Goal: Task Accomplishment & Management: Use online tool/utility

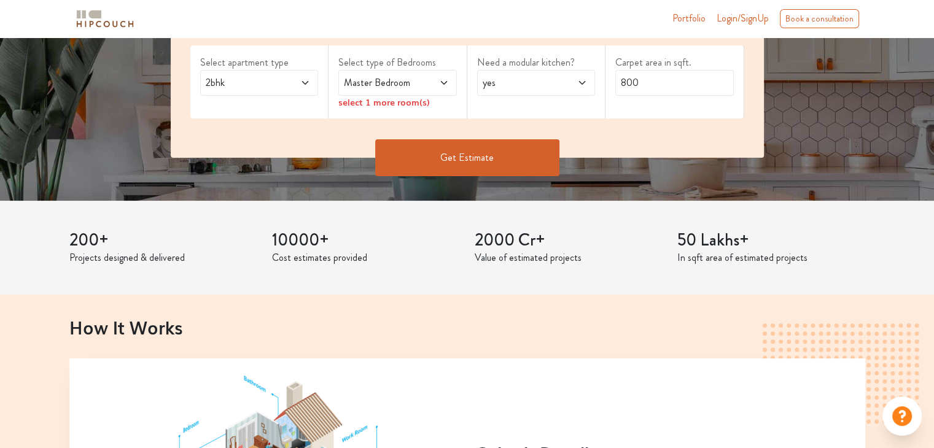
scroll to position [61, 0]
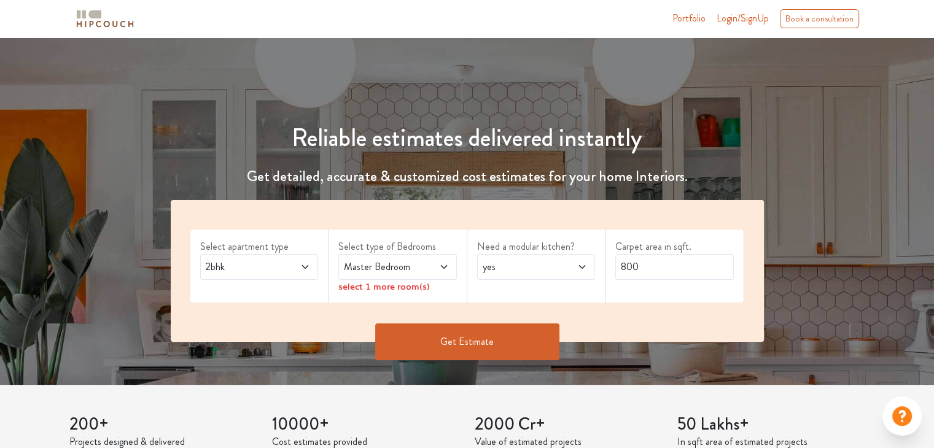
click at [412, 267] on span "Master Bedroom" at bounding box center [381, 267] width 80 height 15
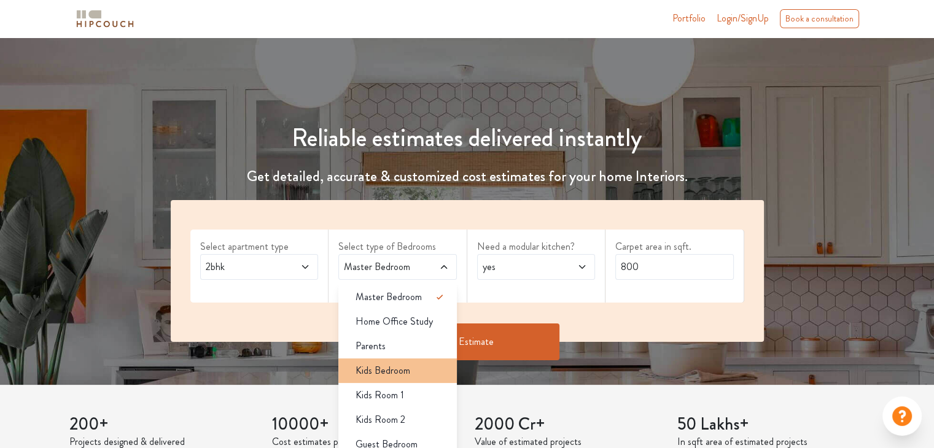
click at [410, 372] on div "Kids Bedroom" at bounding box center [401, 370] width 111 height 15
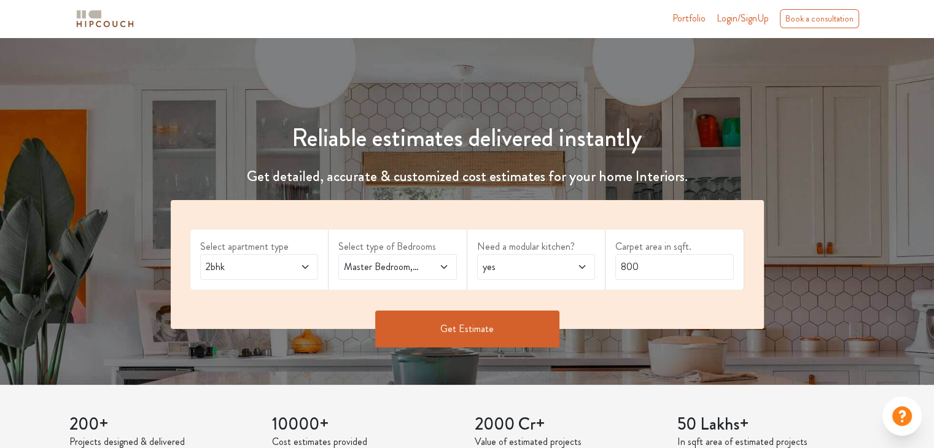
click at [510, 261] on span "yes" at bounding box center [520, 267] width 80 height 15
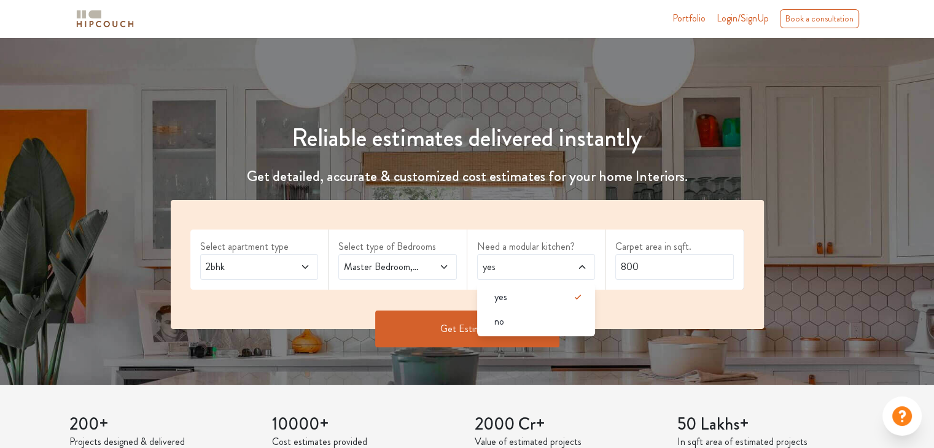
click at [510, 261] on span "yes" at bounding box center [520, 267] width 80 height 15
click at [675, 268] on input "800" at bounding box center [674, 267] width 118 height 26
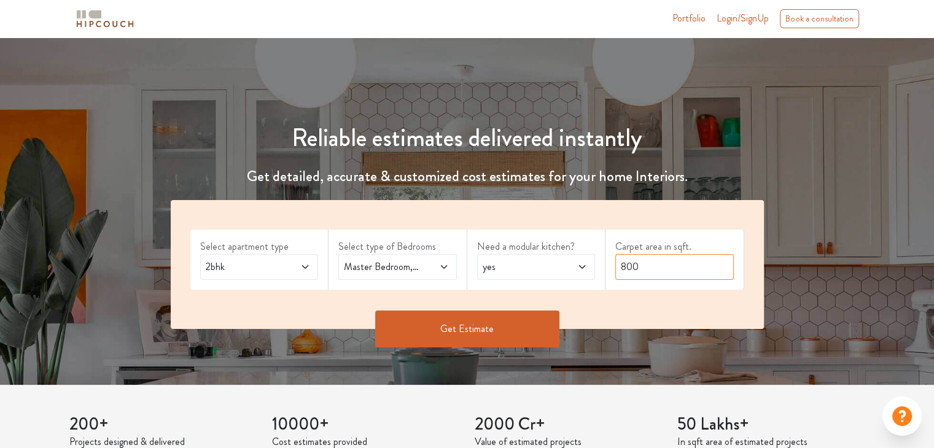
click at [675, 268] on input "800" at bounding box center [674, 267] width 118 height 26
type input "1000"
click at [484, 339] on button "Get Estimate" at bounding box center [467, 329] width 184 height 37
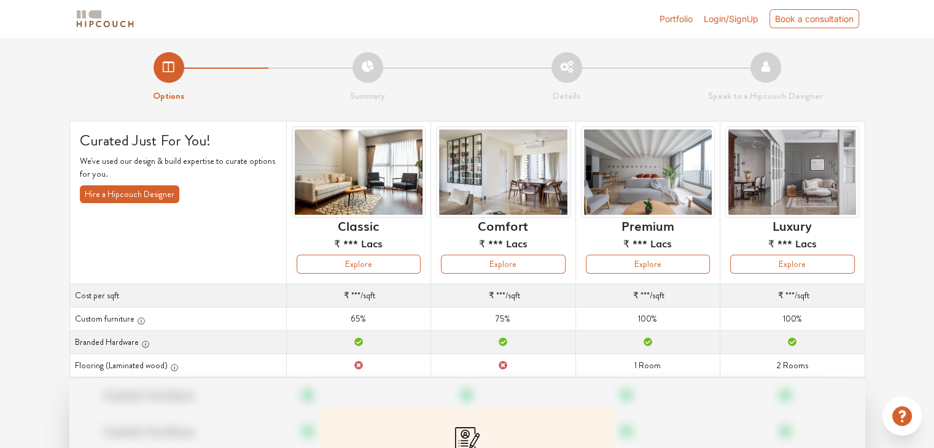
click at [719, 12] on li "Login/SignUp" at bounding box center [731, 18] width 55 height 13
click at [374, 269] on button "Explore" at bounding box center [359, 264] width 124 height 19
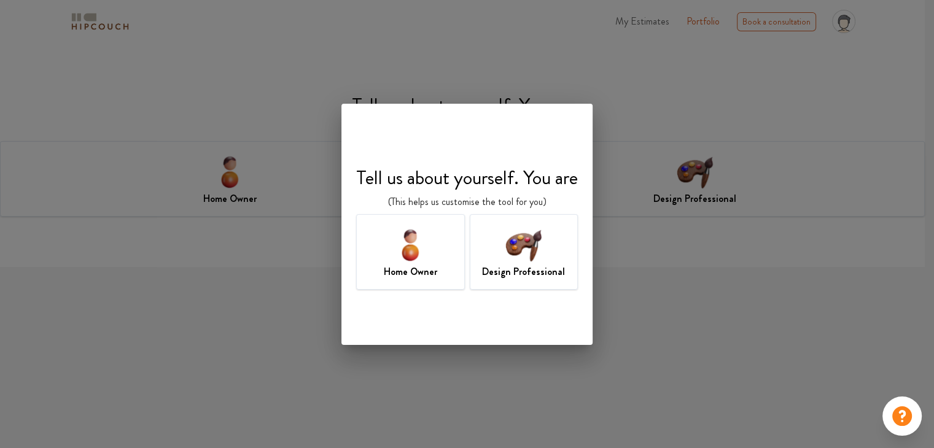
click at [552, 265] on h7 "Design Professional" at bounding box center [523, 272] width 83 height 15
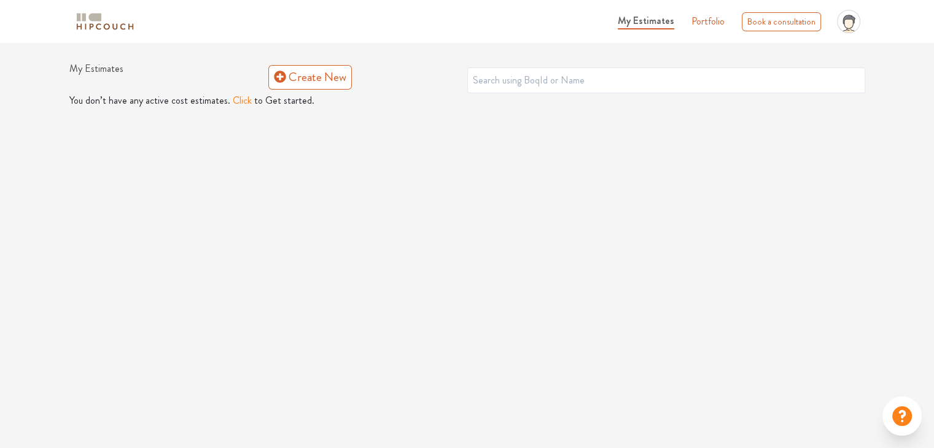
click at [236, 96] on button "Click" at bounding box center [242, 100] width 19 height 15
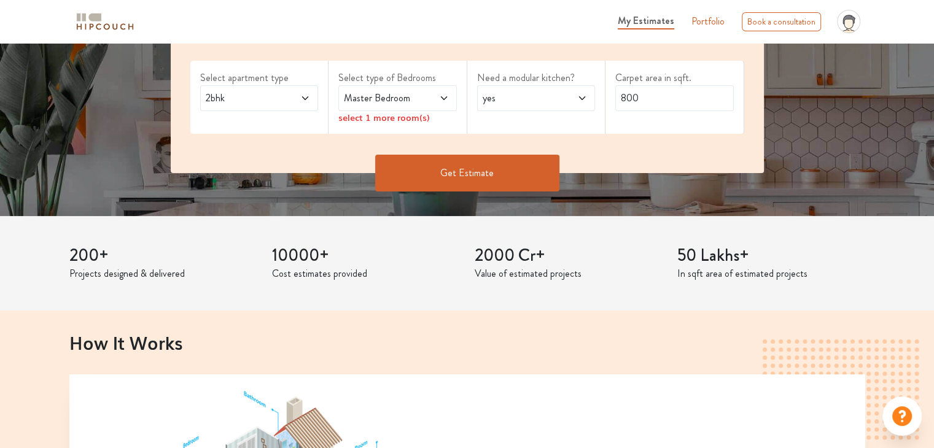
scroll to position [246, 0]
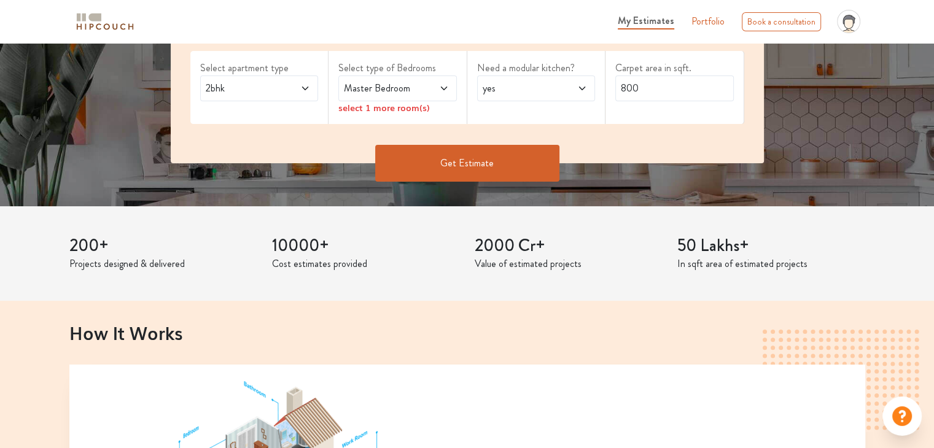
click at [408, 89] on span "Master Bedroom" at bounding box center [381, 88] width 80 height 15
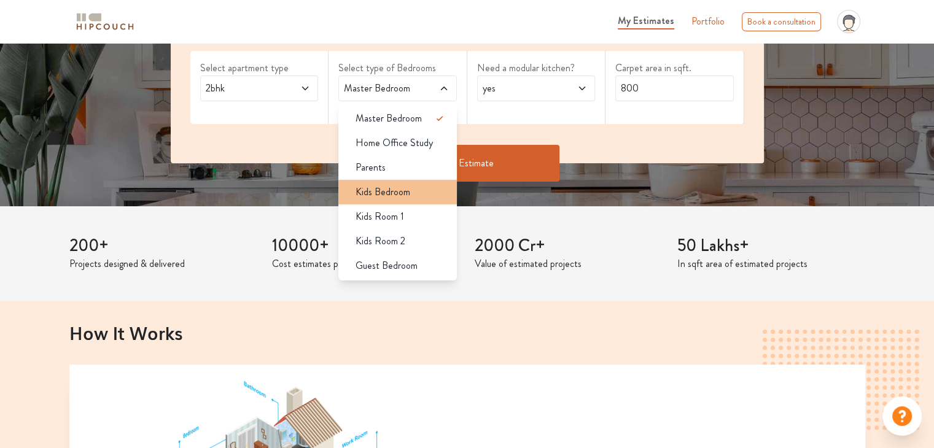
click at [388, 185] on span "Kids Bedroom" at bounding box center [382, 192] width 55 height 15
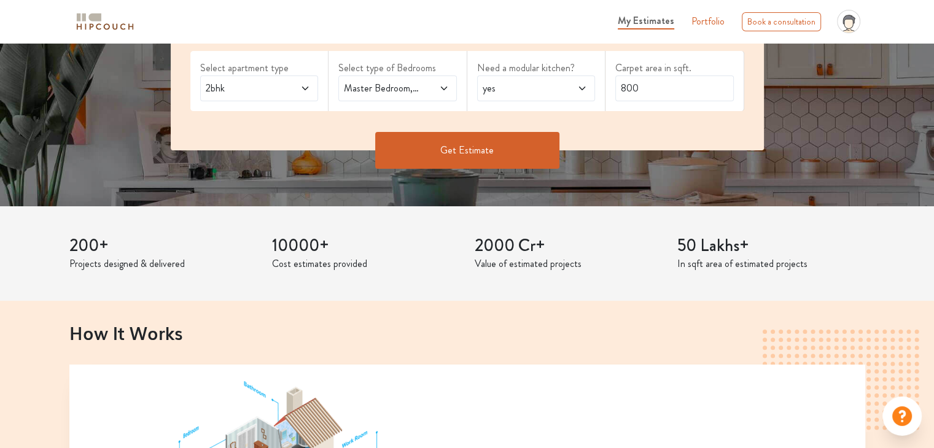
click at [511, 93] on span "yes" at bounding box center [520, 88] width 80 height 15
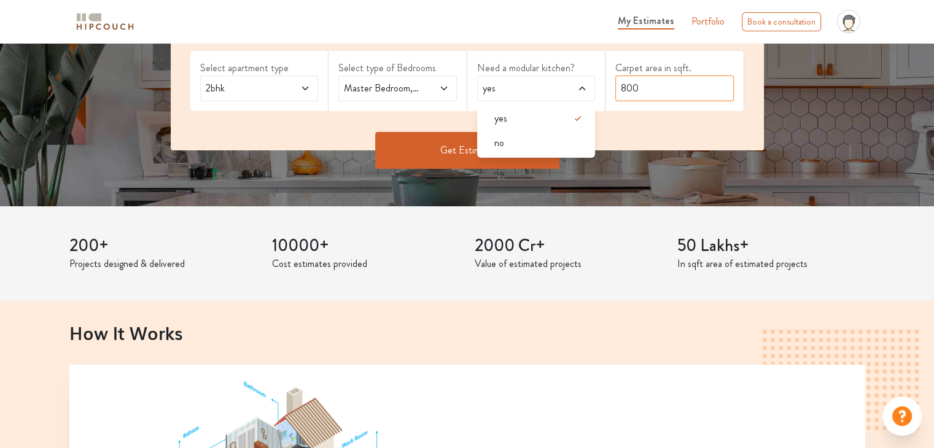
click at [658, 84] on input "800" at bounding box center [674, 89] width 118 height 26
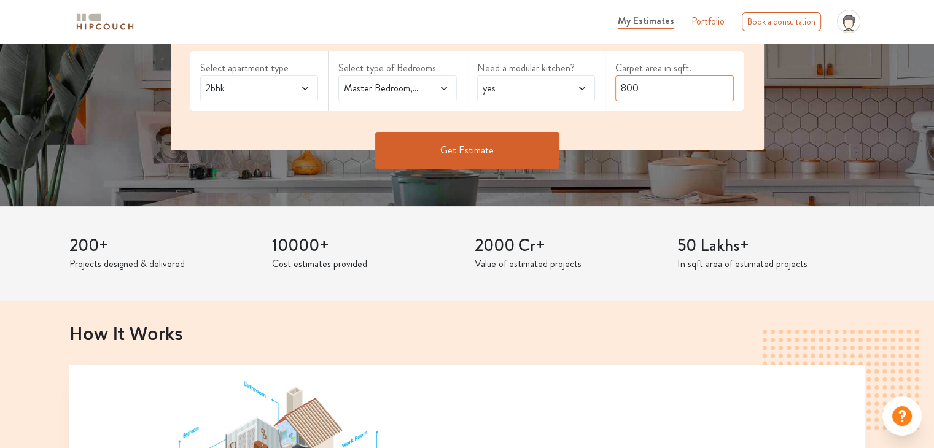
click at [658, 83] on input "800" at bounding box center [674, 89] width 118 height 26
click at [653, 142] on div "Get Estimate" at bounding box center [467, 150] width 608 height 37
click at [474, 141] on button "Get Estimate" at bounding box center [467, 150] width 184 height 37
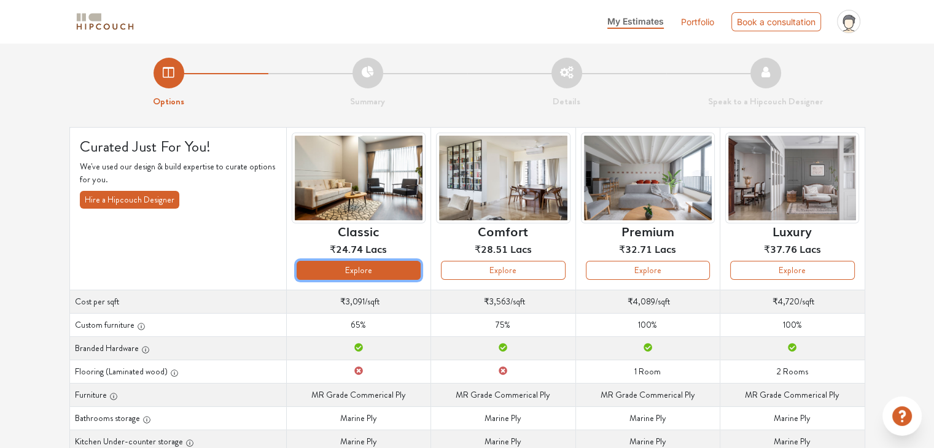
click at [374, 270] on button "Explore" at bounding box center [359, 270] width 124 height 19
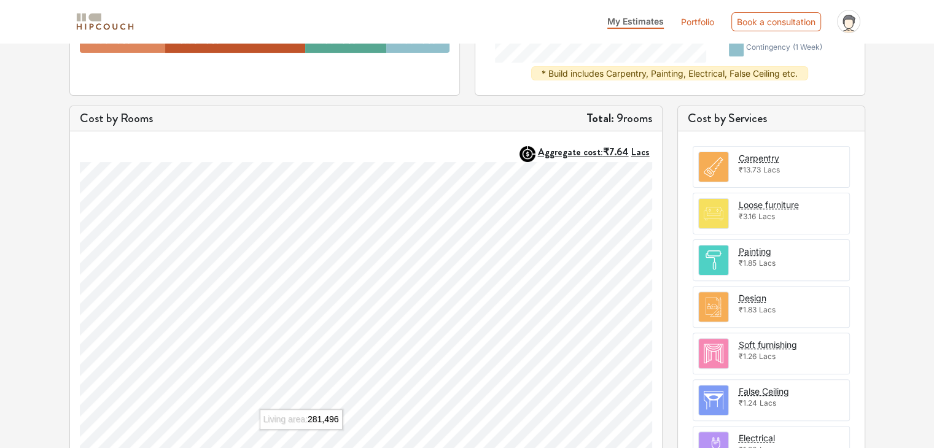
scroll to position [276, 0]
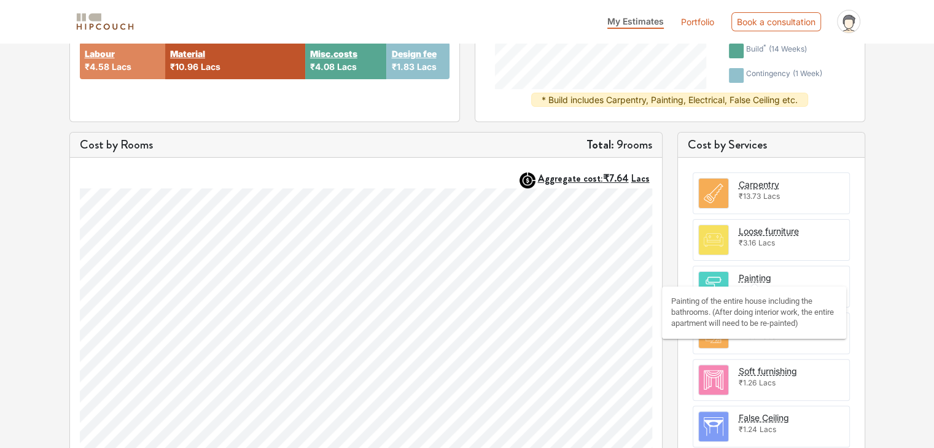
click at [741, 278] on div "Painting" at bounding box center [755, 277] width 33 height 13
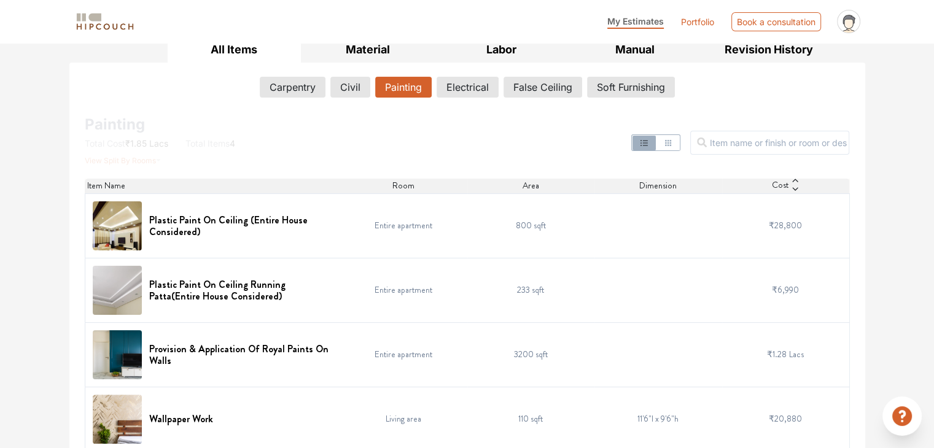
scroll to position [201, 0]
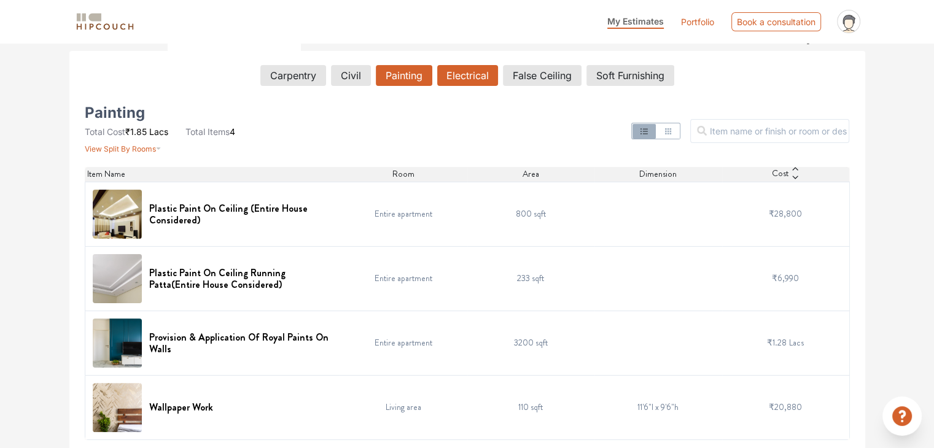
click at [459, 77] on button "Electrical" at bounding box center [467, 75] width 61 height 21
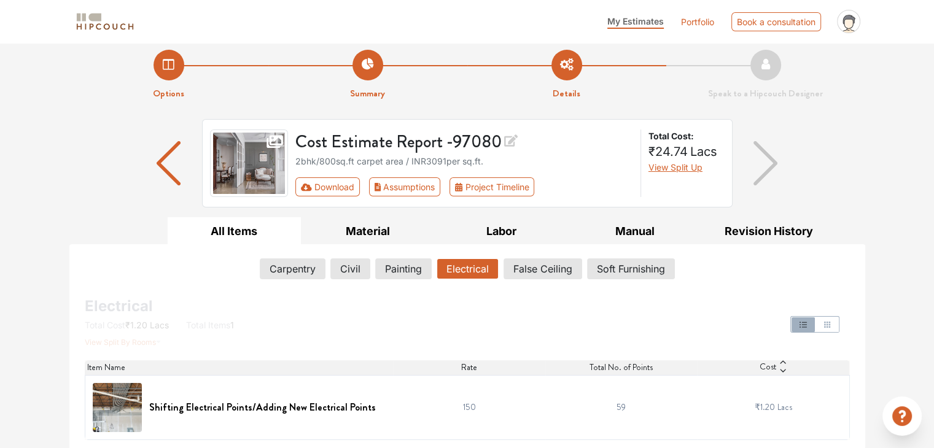
scroll to position [9, 0]
drag, startPoint x: 581, startPoint y: 398, endPoint x: 869, endPoint y: 376, distance: 288.7
click at [869, 376] on div "All Items Material Labor Manual Revision History Carpentry Civil Painting Elect…" at bounding box center [467, 333] width 810 height 232
click at [387, 220] on button "Material" at bounding box center [368, 231] width 134 height 28
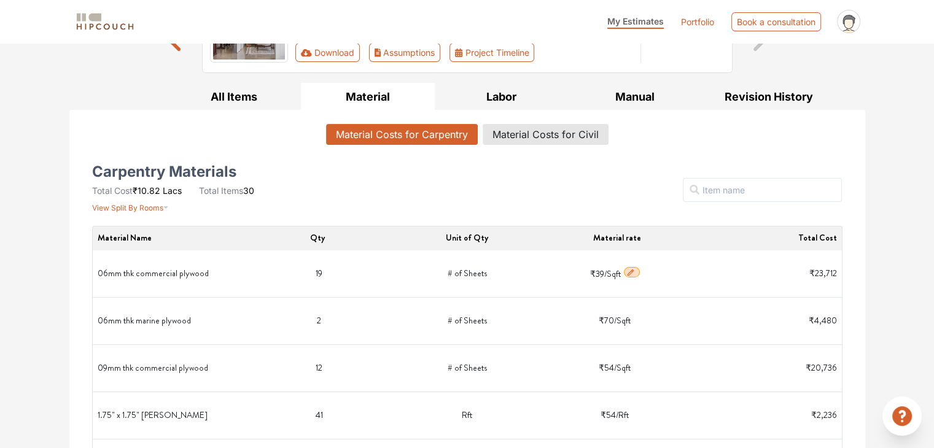
scroll to position [246, 0]
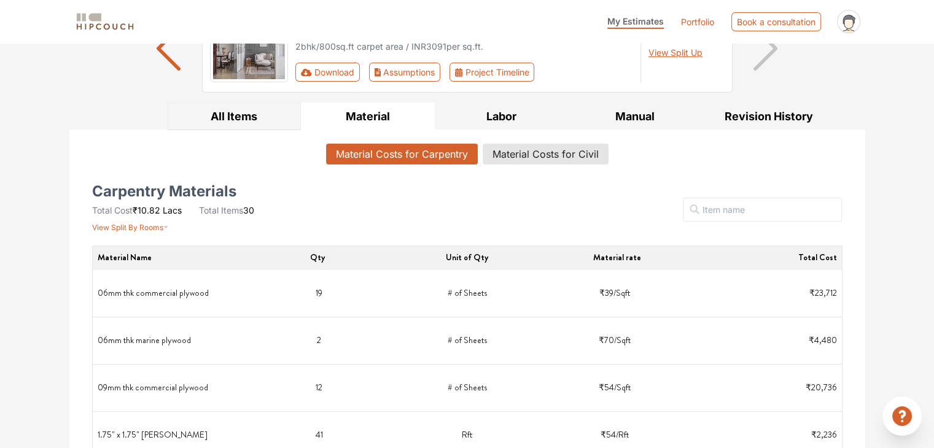
click at [267, 125] on button "All Items" at bounding box center [235, 117] width 134 height 28
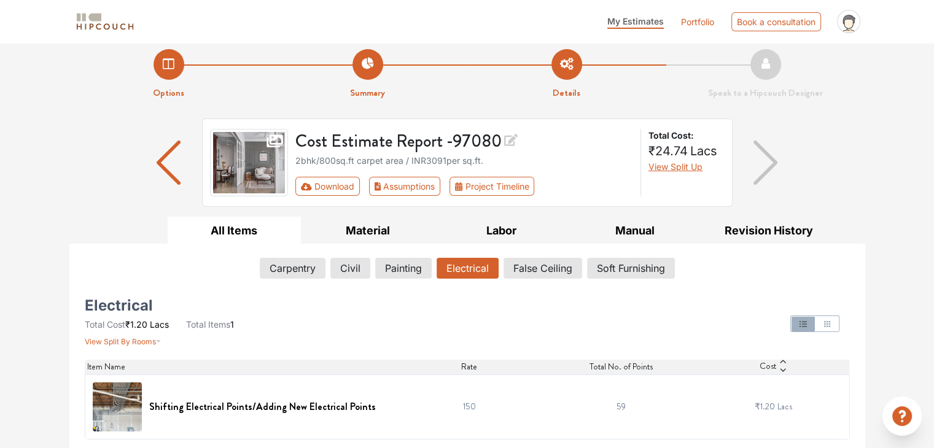
click at [179, 161] on img "button" at bounding box center [169, 163] width 24 height 44
